Goal: Task Accomplishment & Management: Manage account settings

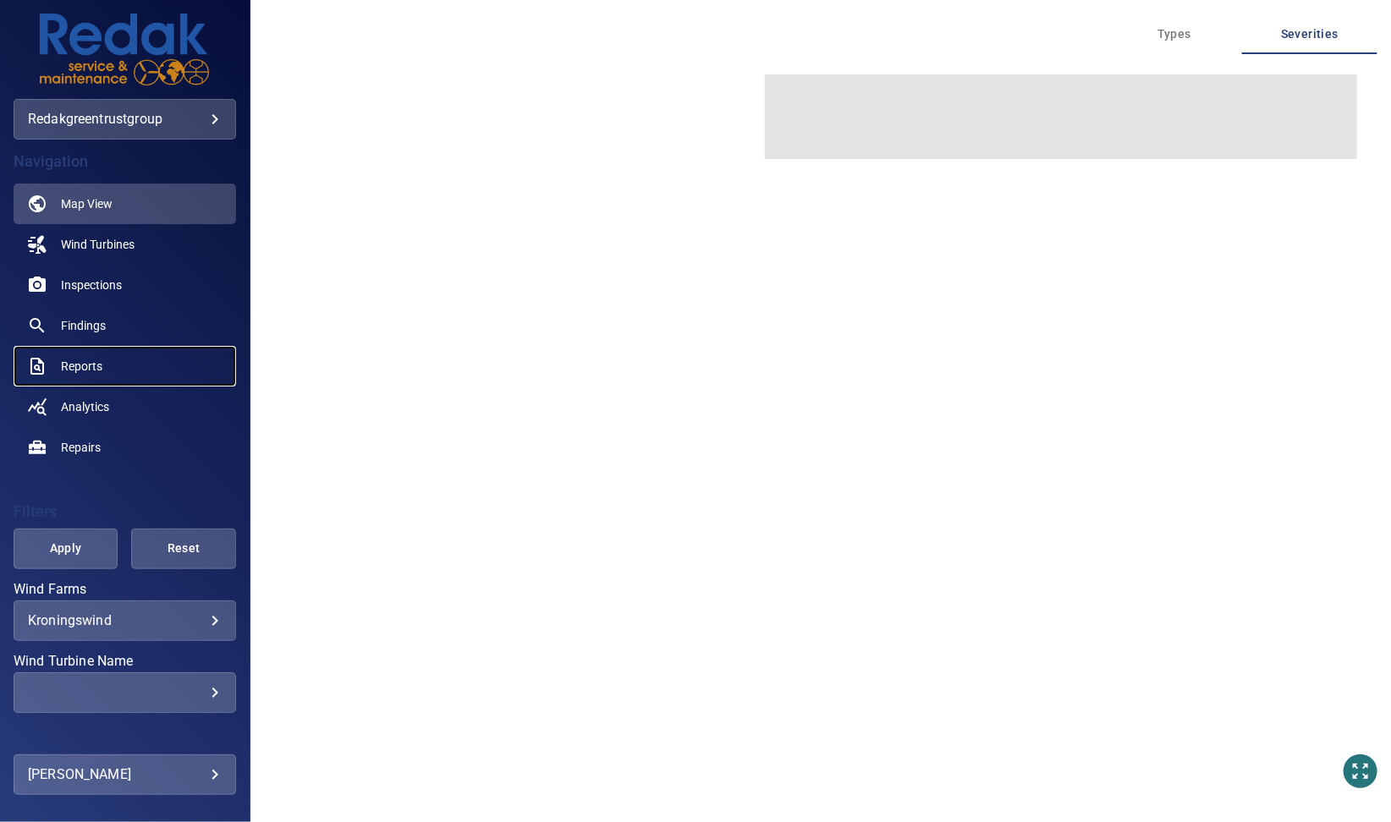
click at [67, 367] on span "Reports" at bounding box center [81, 366] width 41 height 17
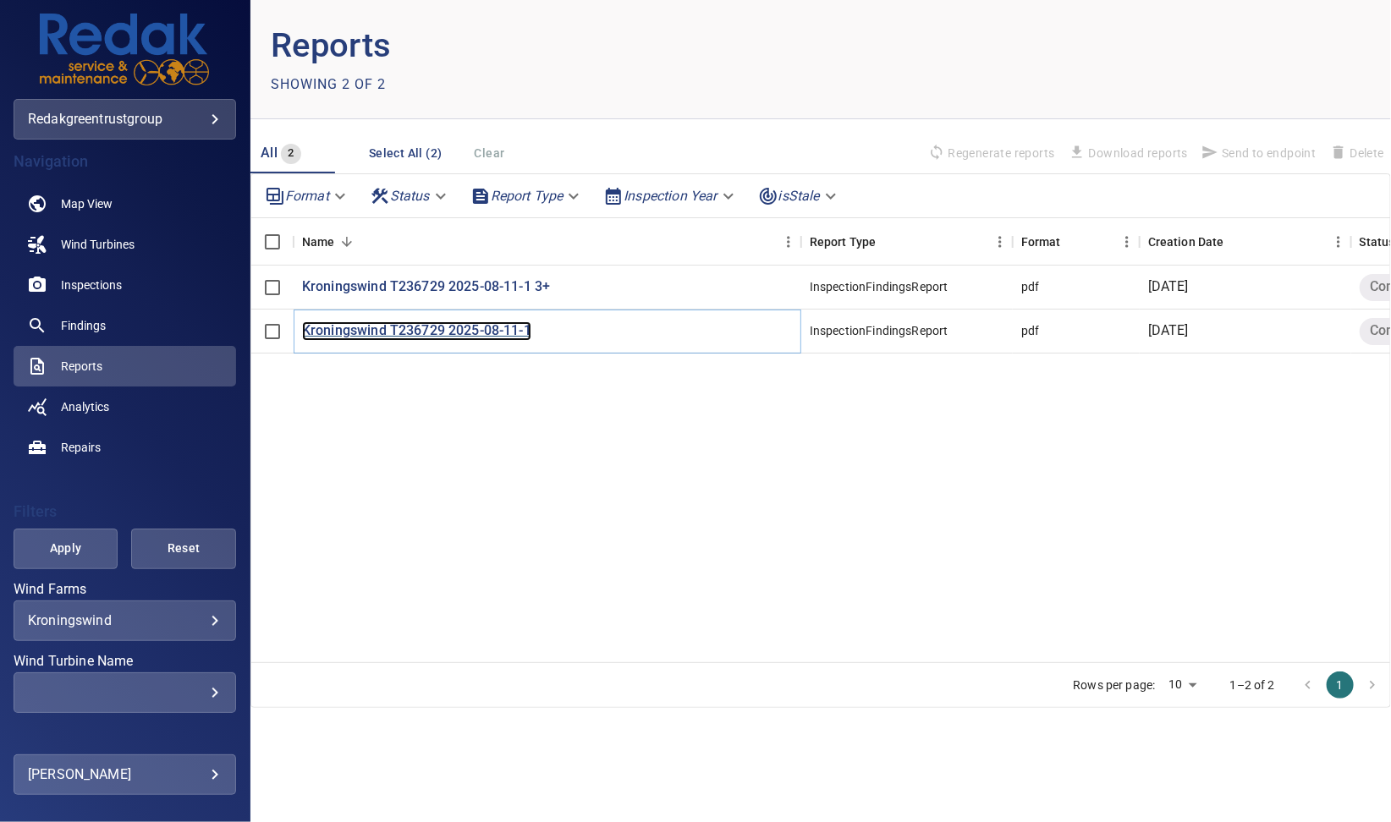
click at [481, 333] on p "Kroningswind T236729 2025-08-11-1" at bounding box center [416, 330] width 229 height 19
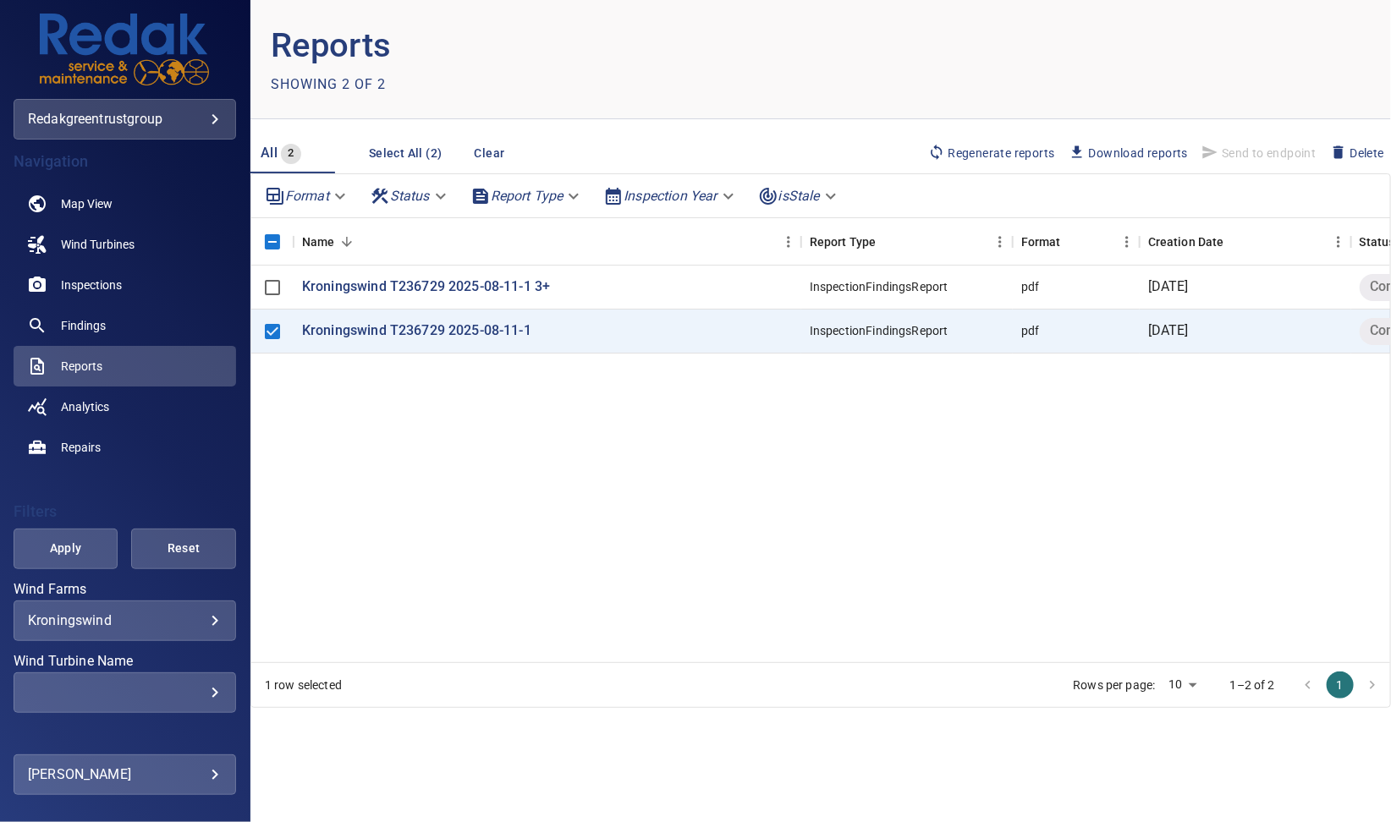
click at [1000, 155] on span "Regenerate reports" at bounding box center [991, 153] width 127 height 19
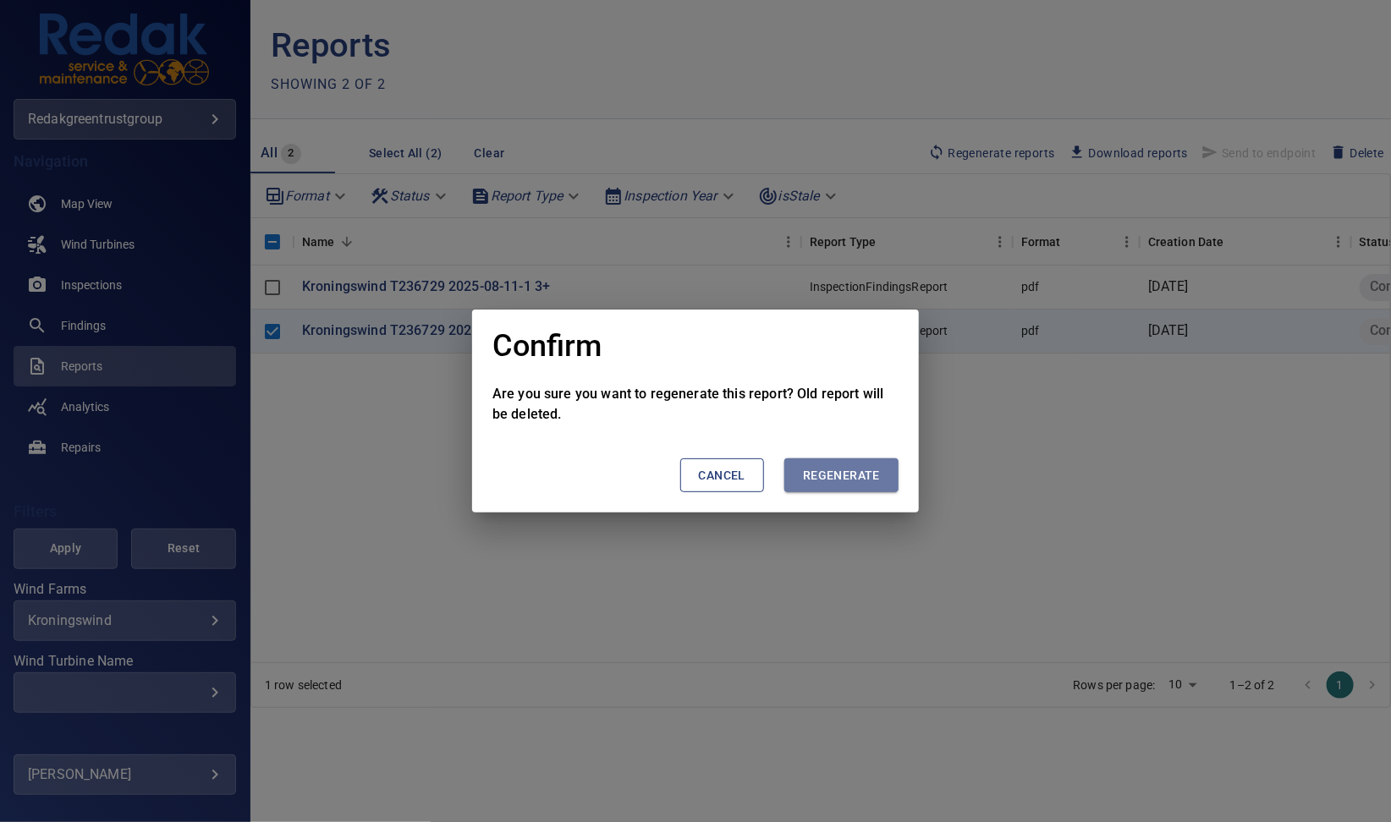
click at [854, 474] on span "Regenerate" at bounding box center [841, 475] width 77 height 21
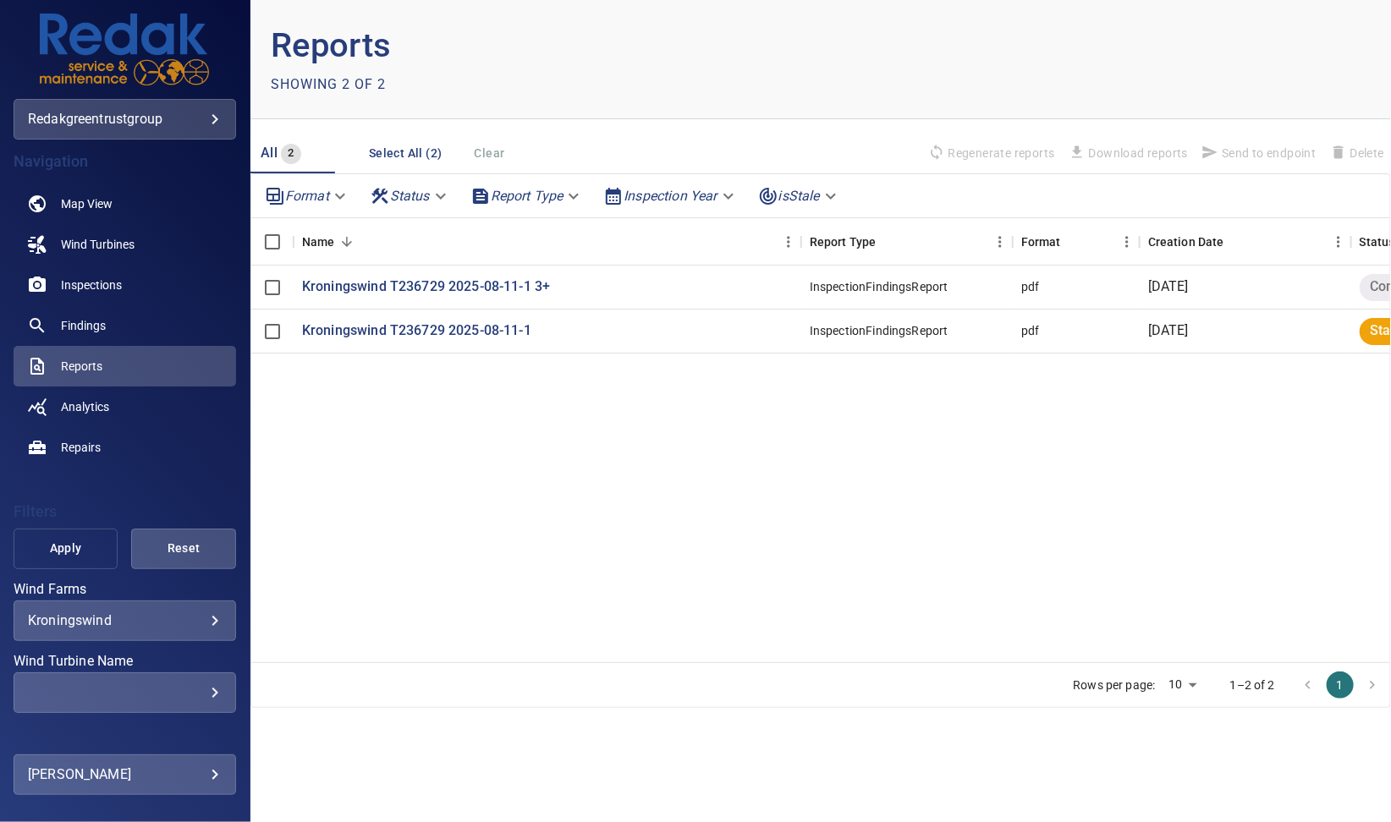
click at [67, 560] on button "Apply" at bounding box center [66, 549] width 105 height 41
click at [48, 558] on span "Apply" at bounding box center [66, 548] width 63 height 21
click at [63, 556] on span "Apply" at bounding box center [66, 548] width 63 height 21
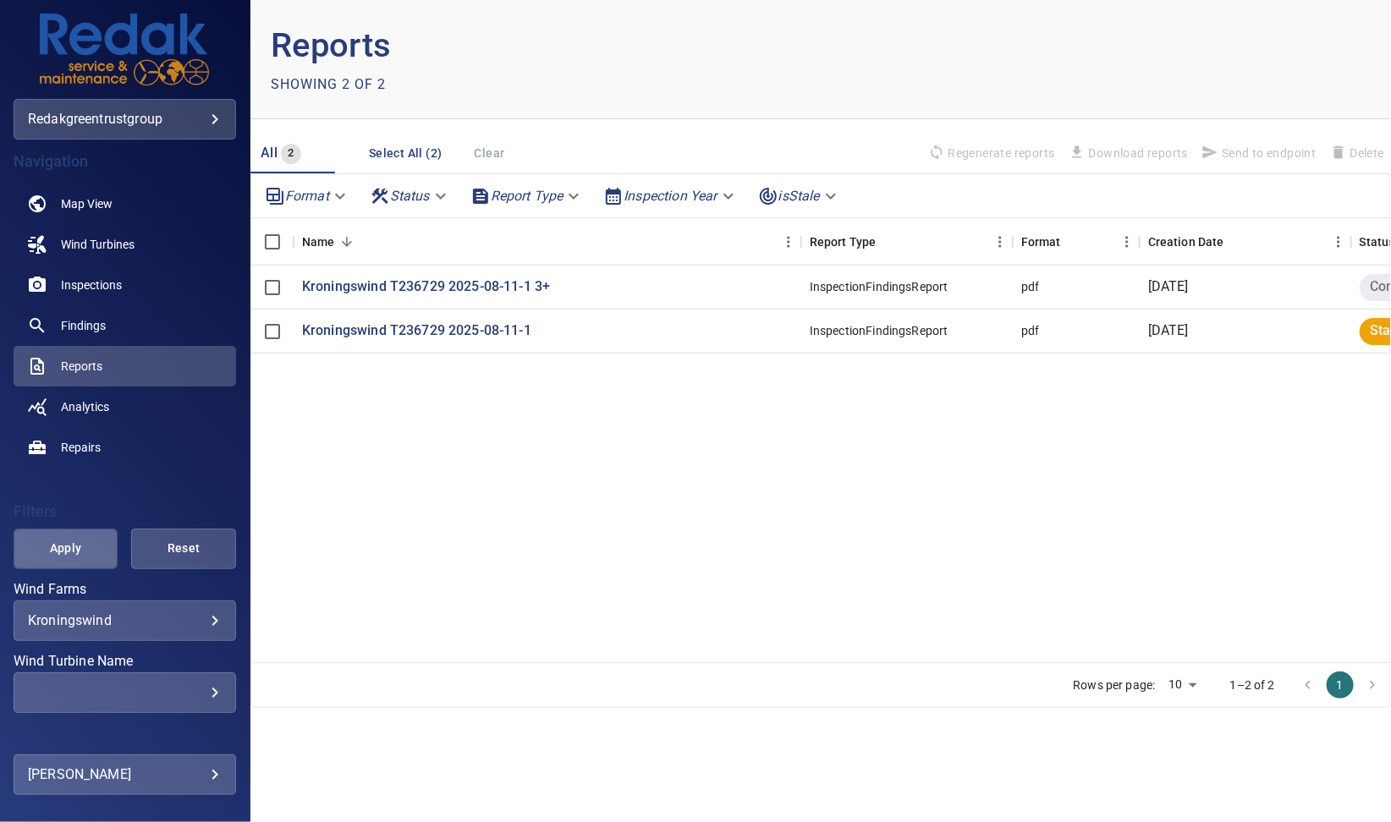
click at [74, 543] on span "Apply" at bounding box center [66, 548] width 63 height 21
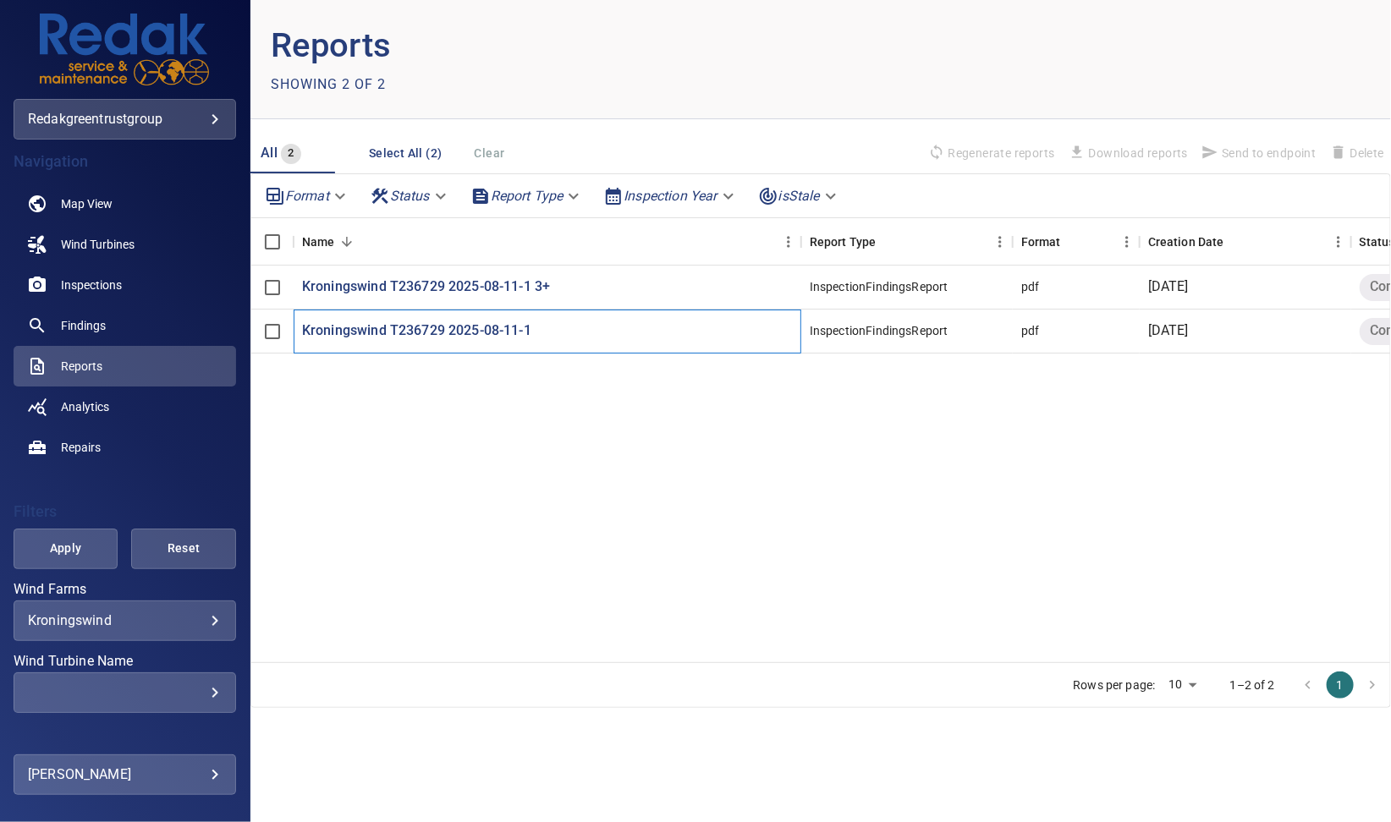
click at [336, 317] on div "Kroningswind T236729 2025-08-11-1" at bounding box center [548, 332] width 508 height 44
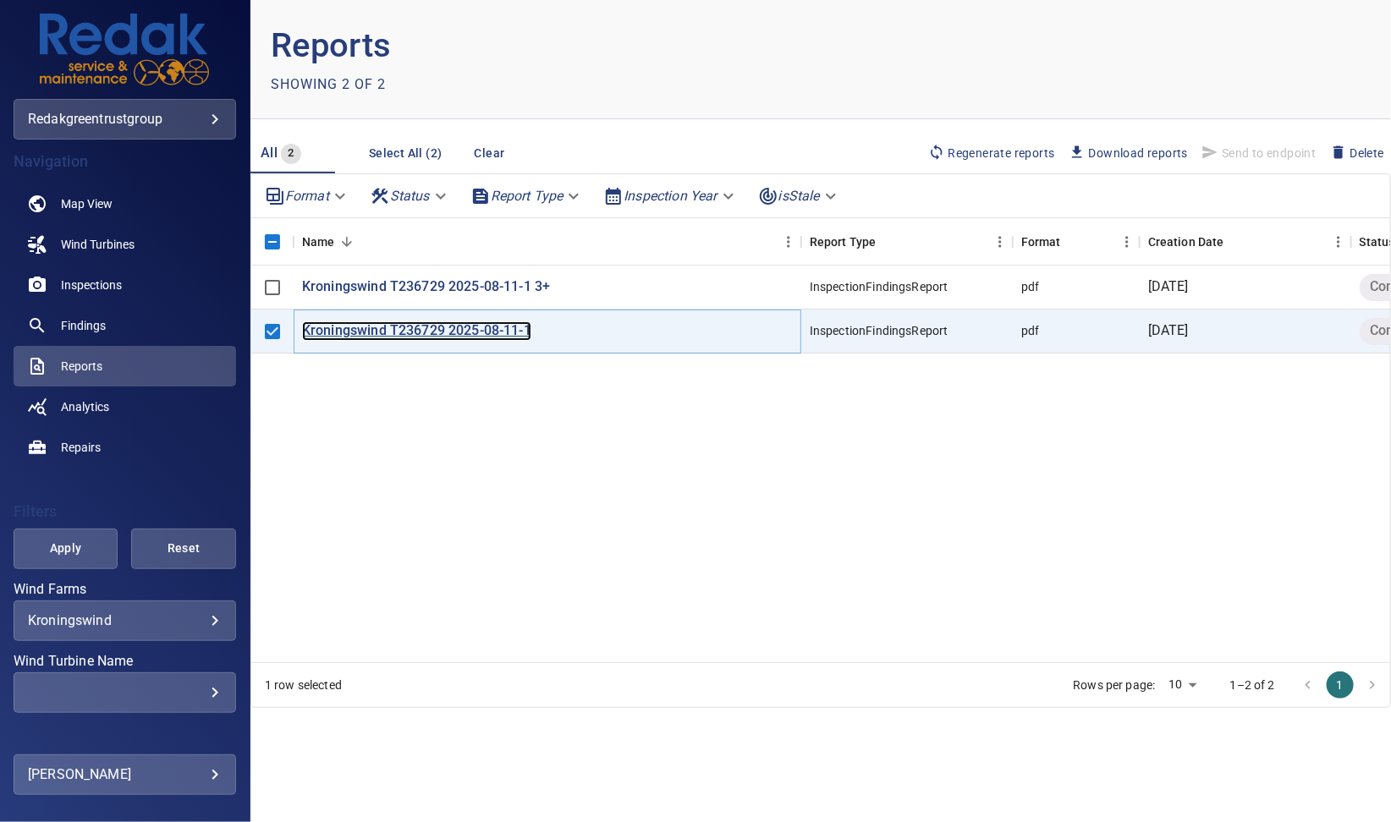
click at [341, 329] on p "Kroningswind T236729 2025-08-11-1" at bounding box center [416, 330] width 229 height 19
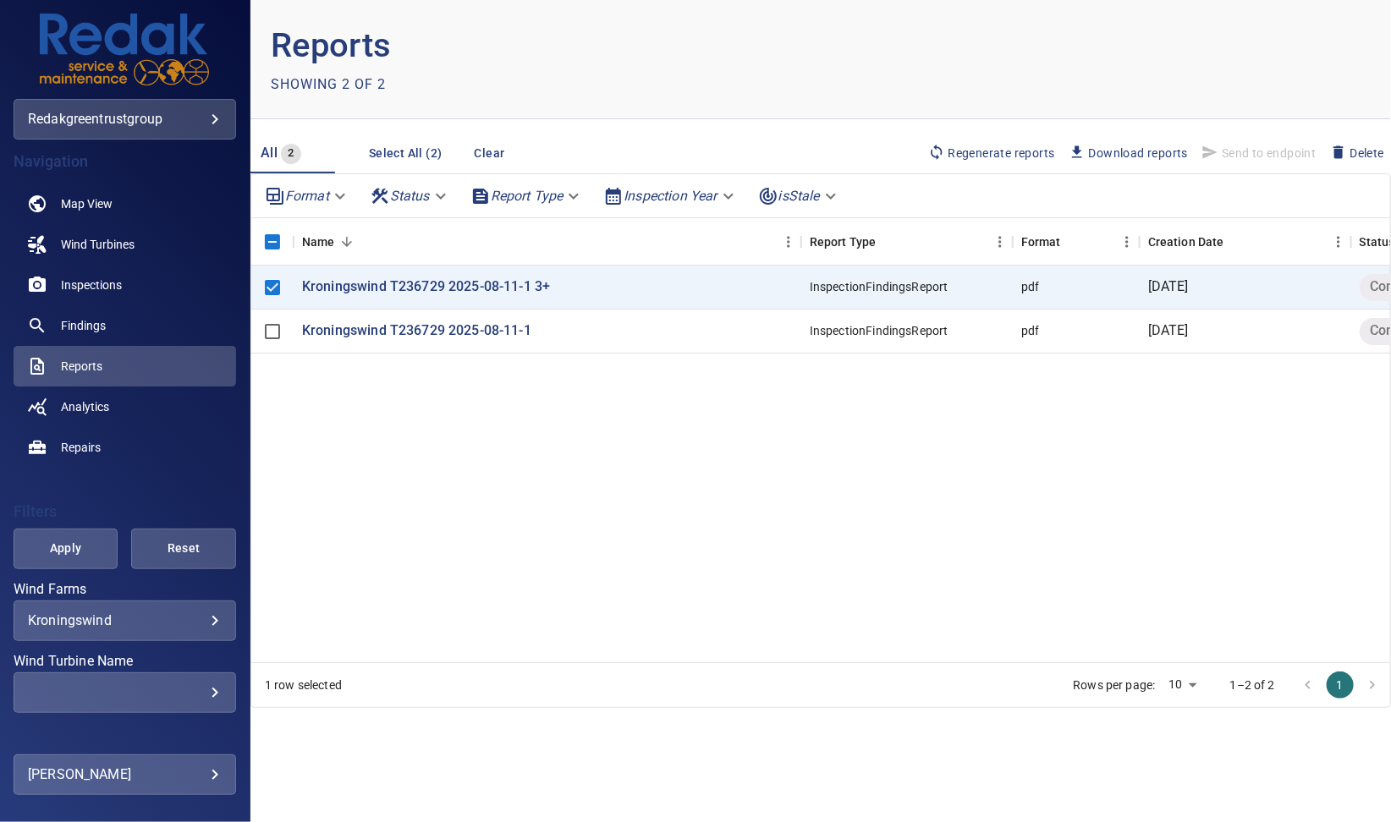
click at [964, 149] on span "Regenerate reports" at bounding box center [991, 153] width 127 height 19
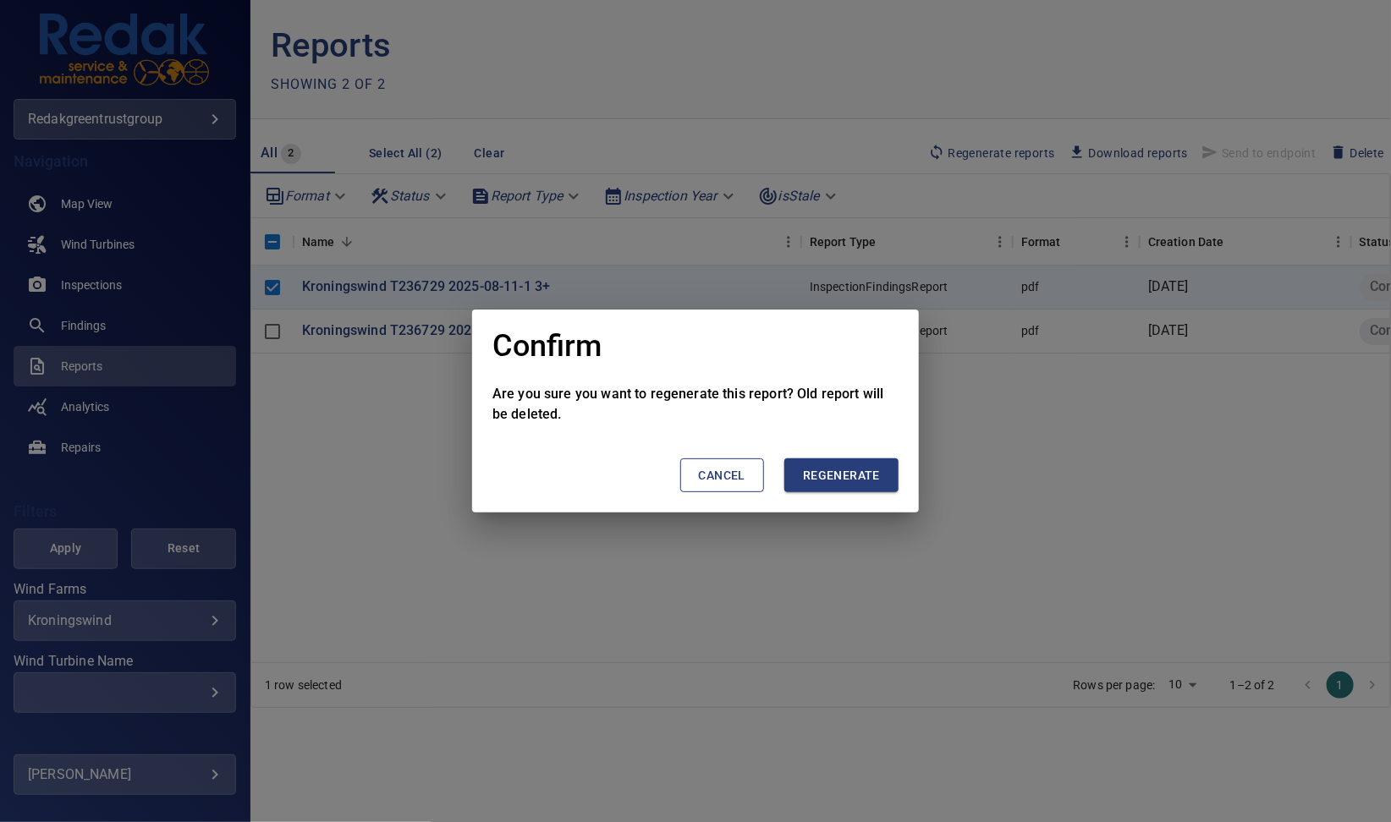
click at [857, 477] on span "Regenerate" at bounding box center [841, 475] width 77 height 21
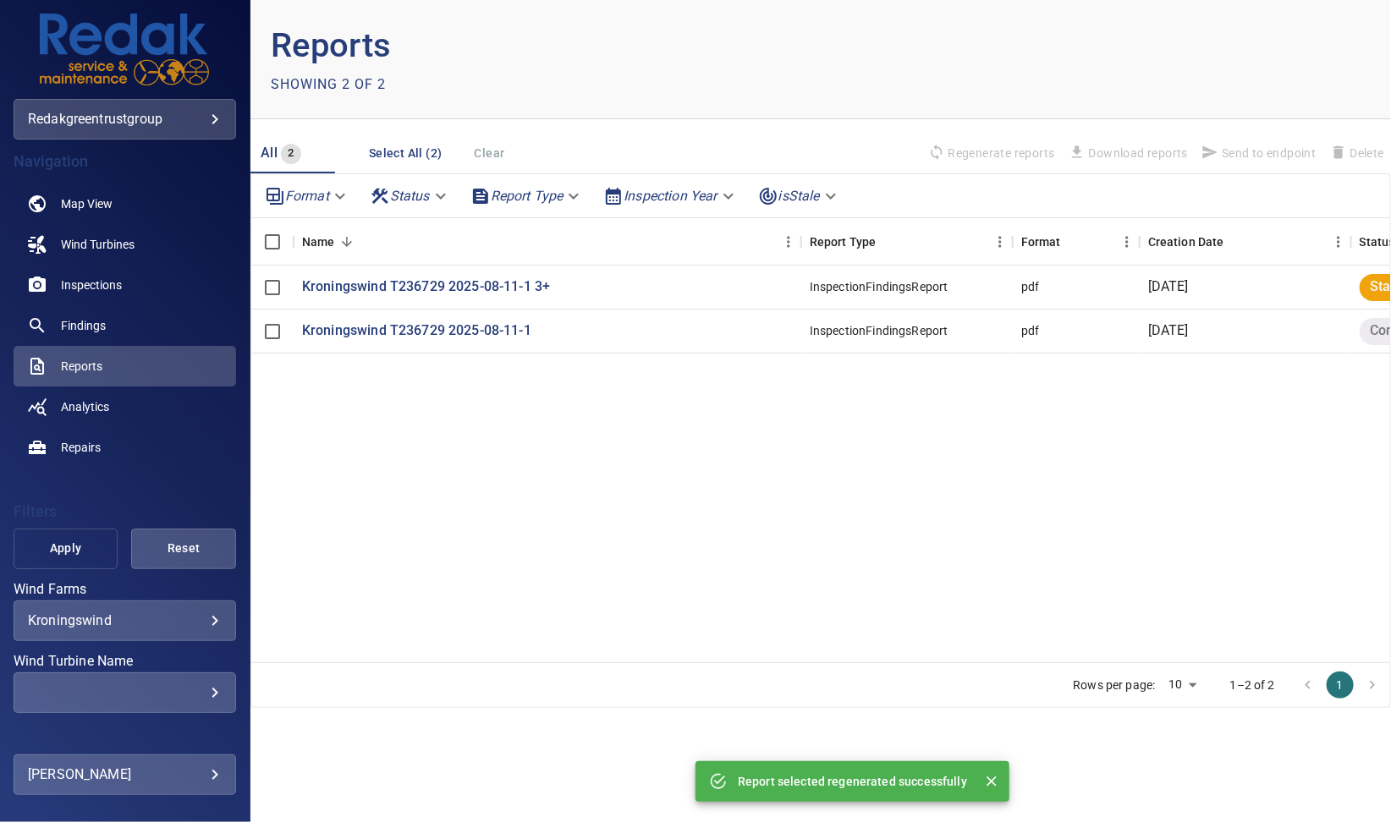
click at [54, 553] on span "Apply" at bounding box center [66, 548] width 63 height 21
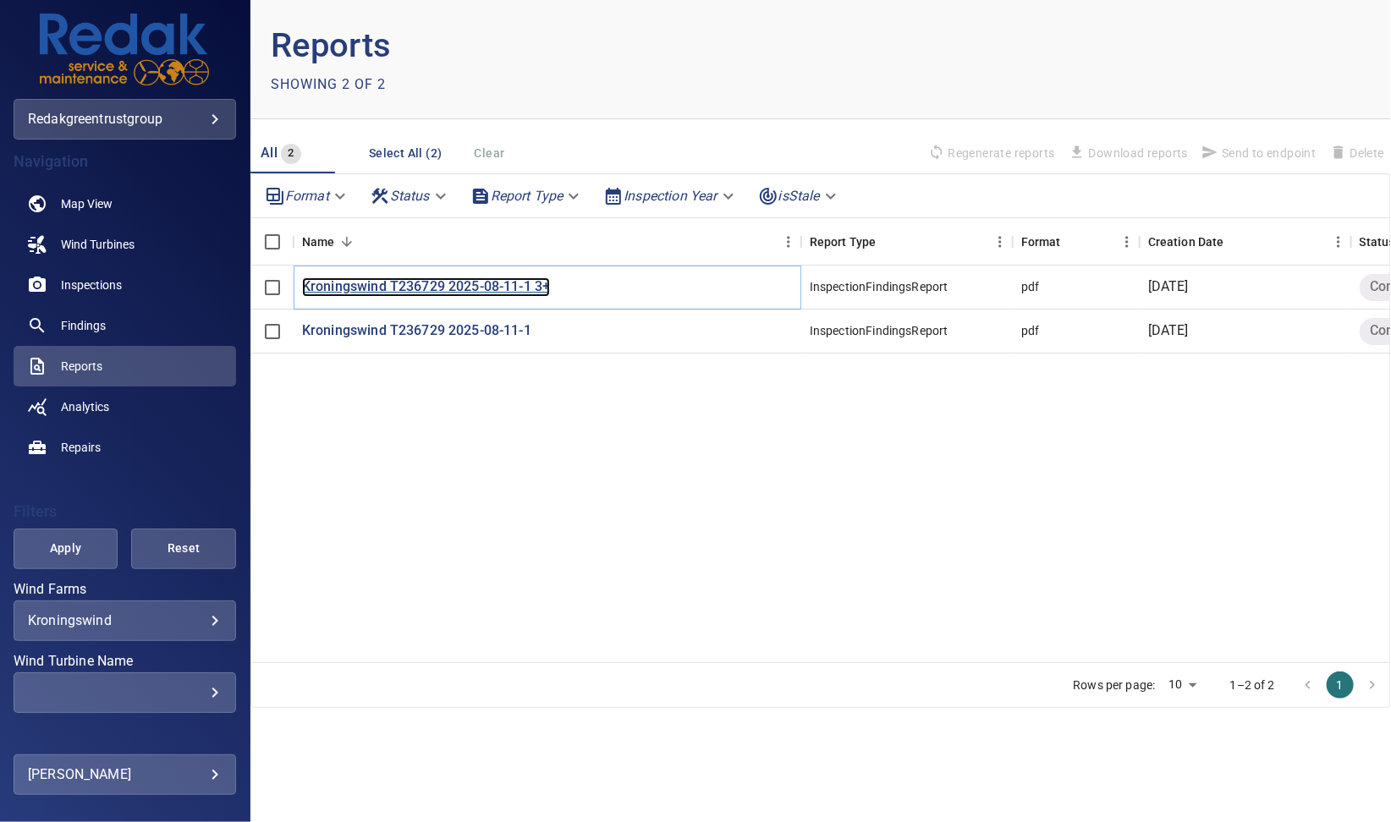
click at [401, 285] on p "Kroningswind T236729 2025-08-11-1 3+" at bounding box center [426, 286] width 248 height 19
click at [818, 519] on div "Kroningswind T236729 2025-08-11-1 3+ InspectionFindingsReport pdf 18 August 202…" at bounding box center [991, 464] width 1480 height 397
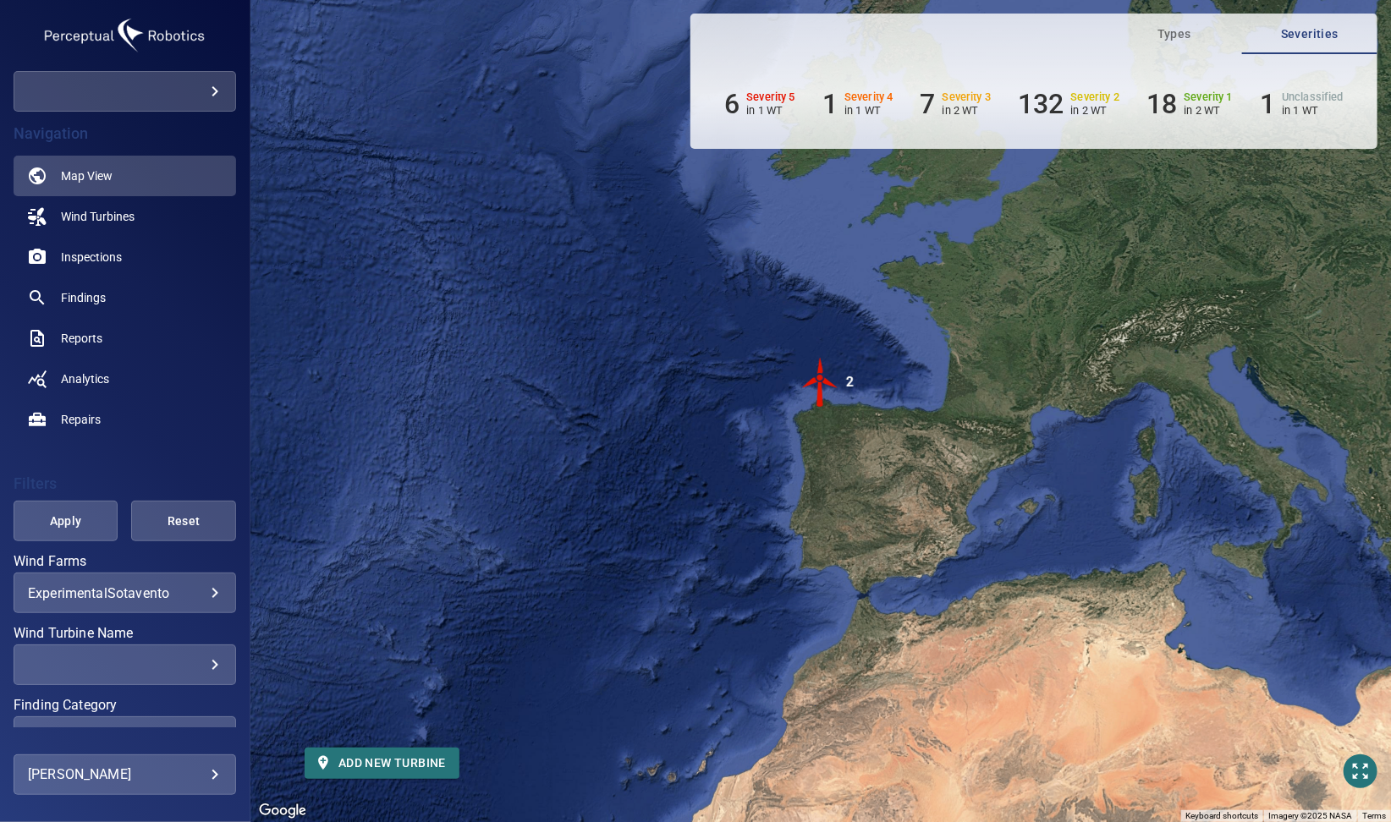
click at [195, 98] on body "**********" at bounding box center [695, 411] width 1391 height 822
click at [276, 95] on link "testcompanyemma" at bounding box center [341, 91] width 194 height 30
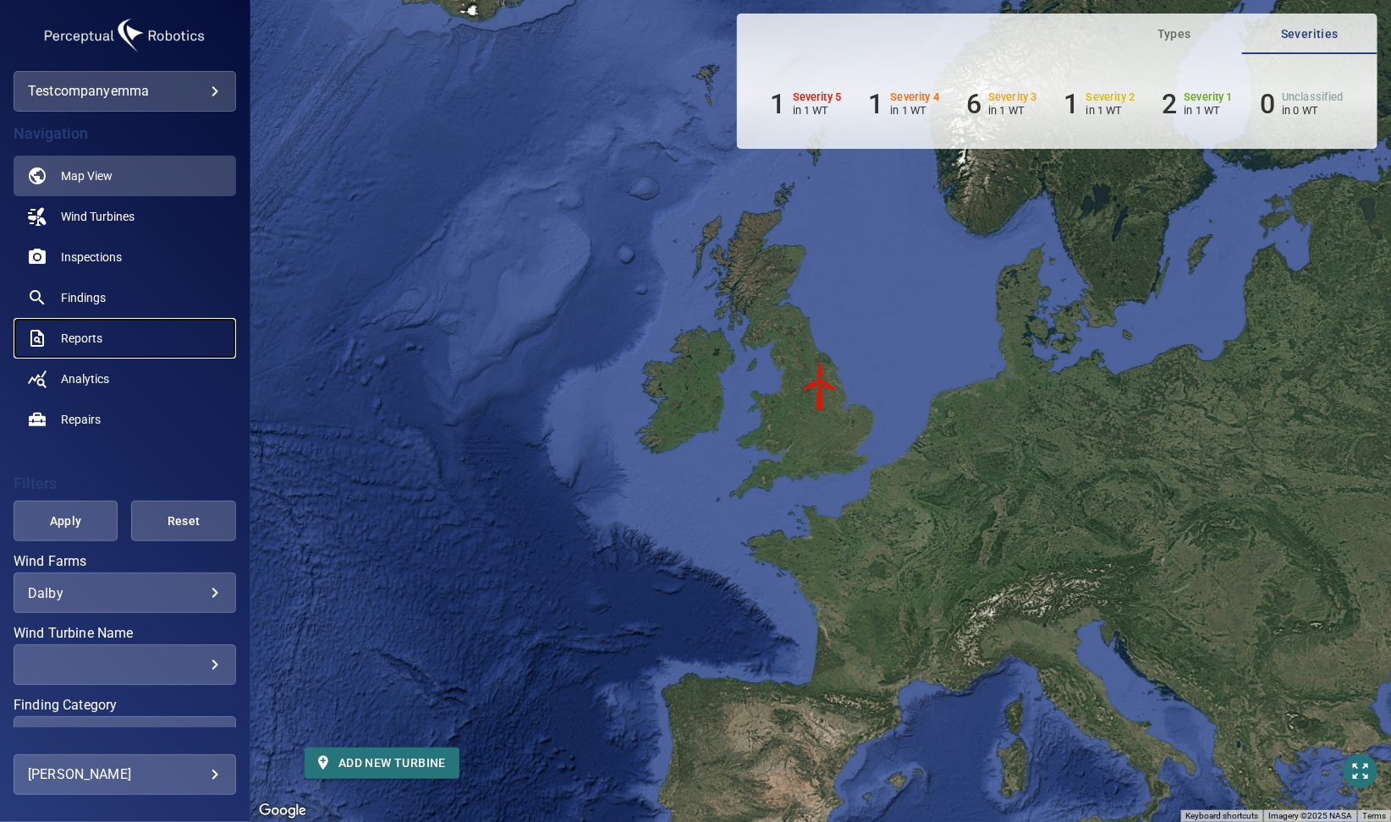
click at [49, 340] on link "Reports" at bounding box center [125, 338] width 222 height 41
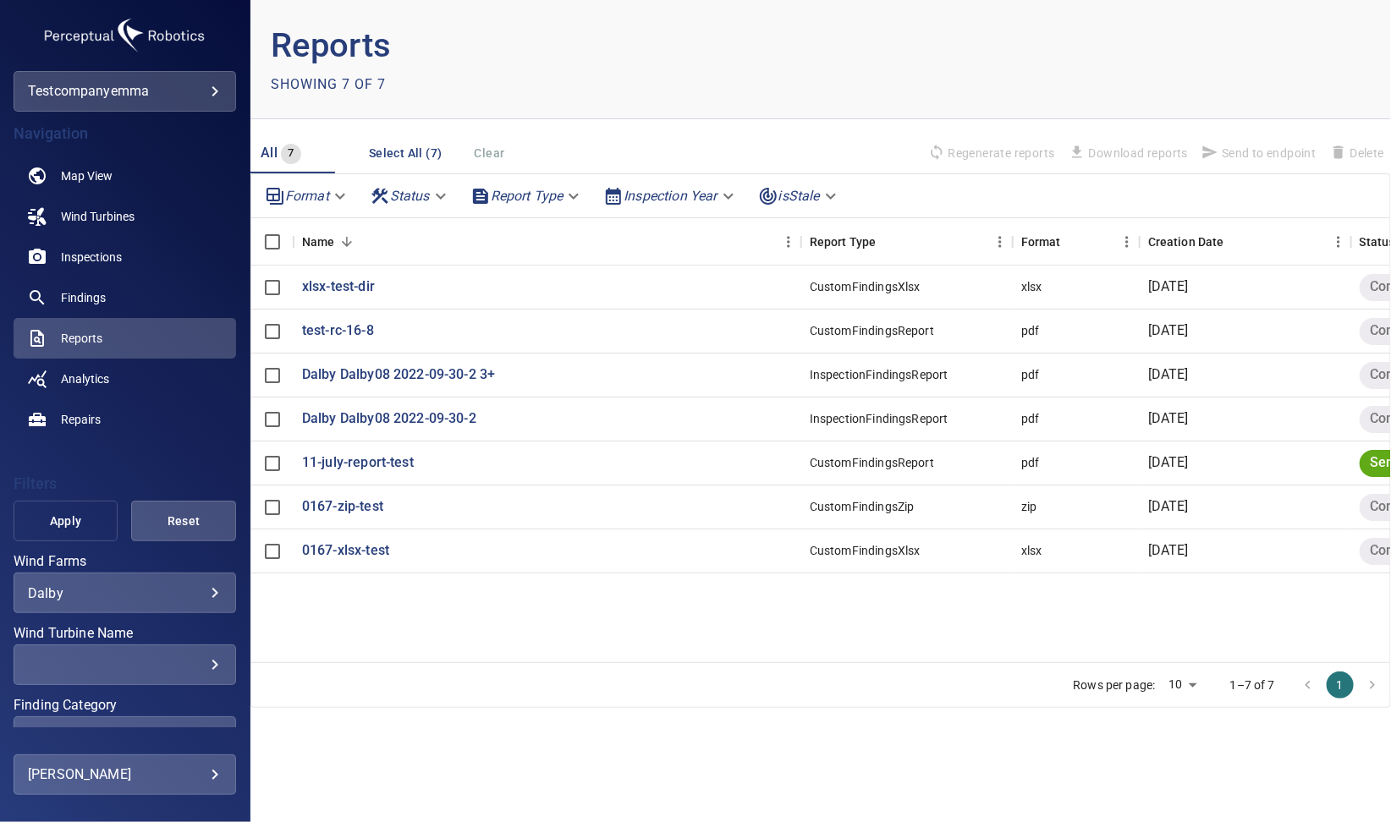
click at [74, 513] on span "Apply" at bounding box center [66, 521] width 63 height 21
click at [55, 516] on span "Apply" at bounding box center [66, 521] width 63 height 21
click at [36, 523] on span "Apply" at bounding box center [66, 521] width 63 height 21
click at [34, 510] on button "Apply" at bounding box center [66, 521] width 105 height 41
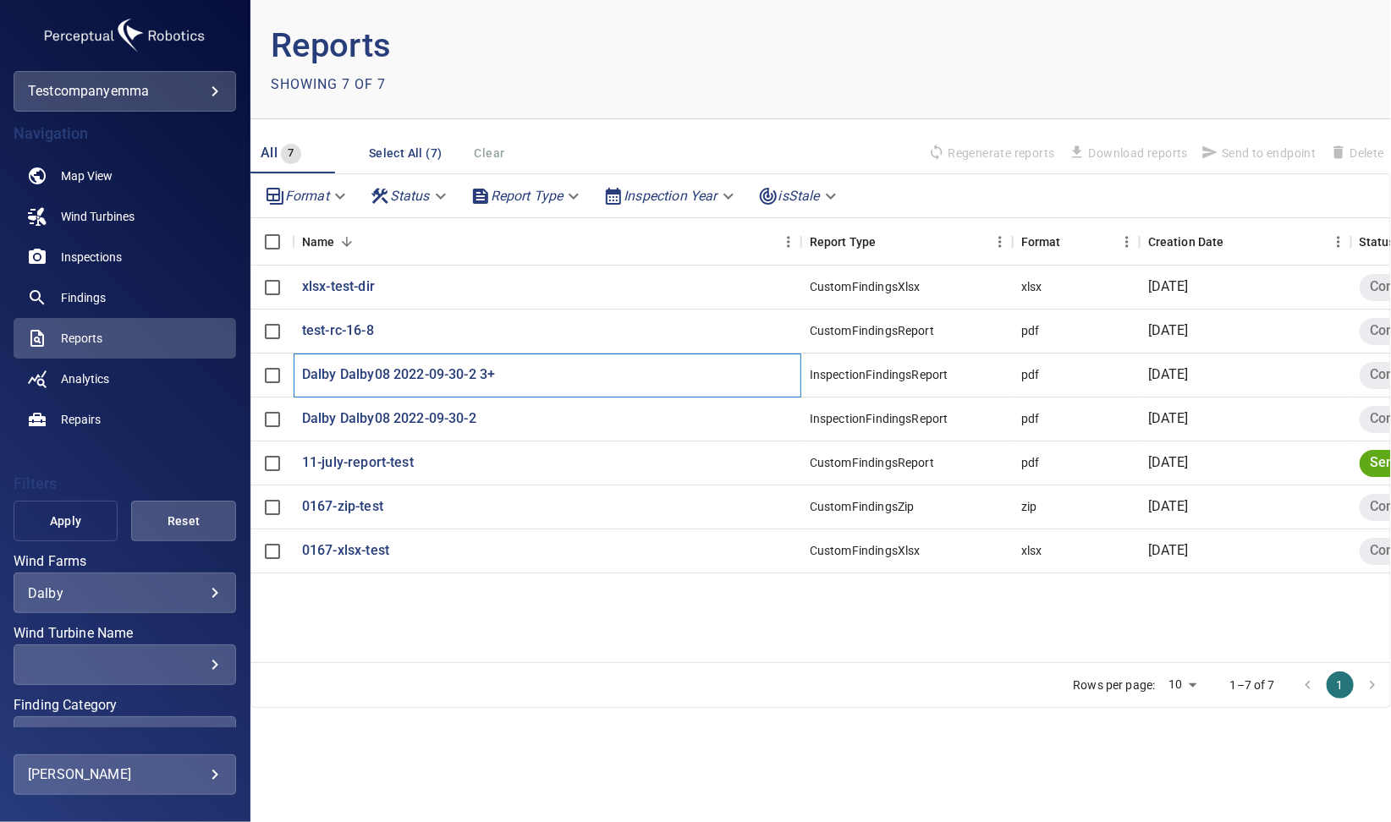
click at [80, 528] on span "Apply" at bounding box center [66, 521] width 63 height 21
